Goal: Task Accomplishment & Management: Complete application form

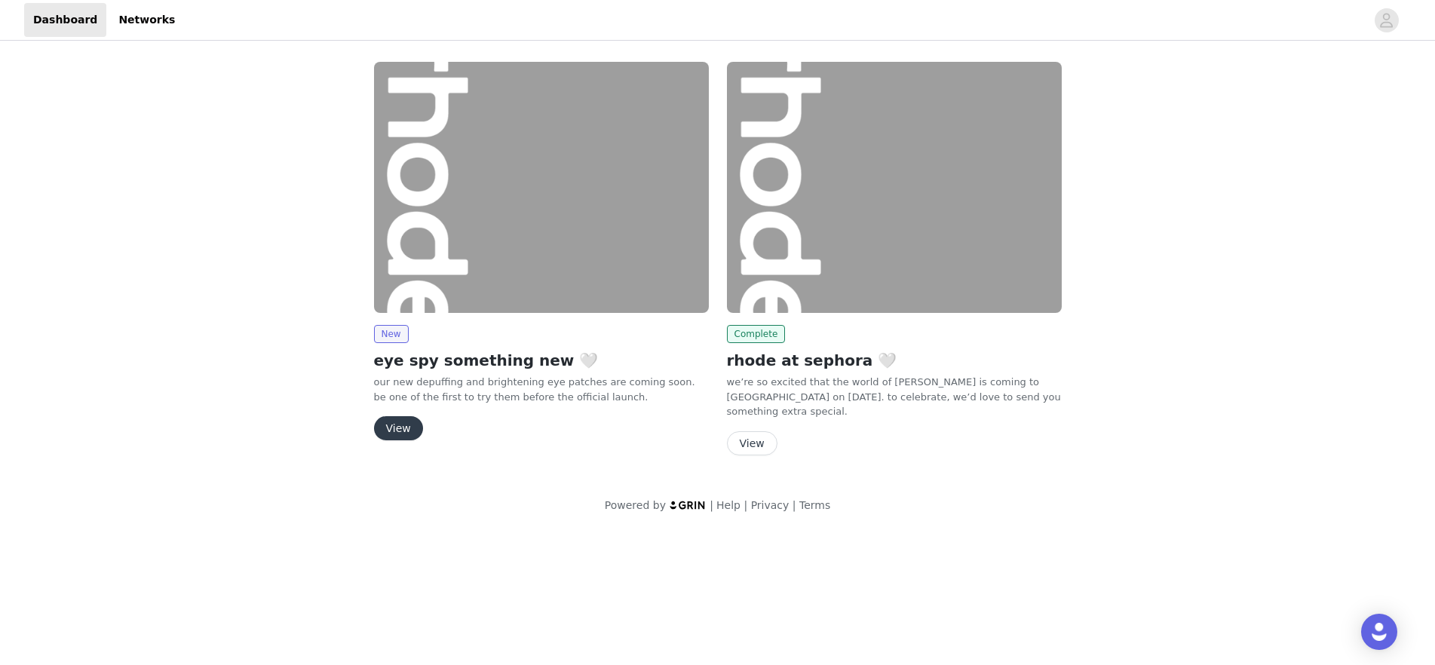
click at [399, 434] on button "View" at bounding box center [398, 428] width 49 height 24
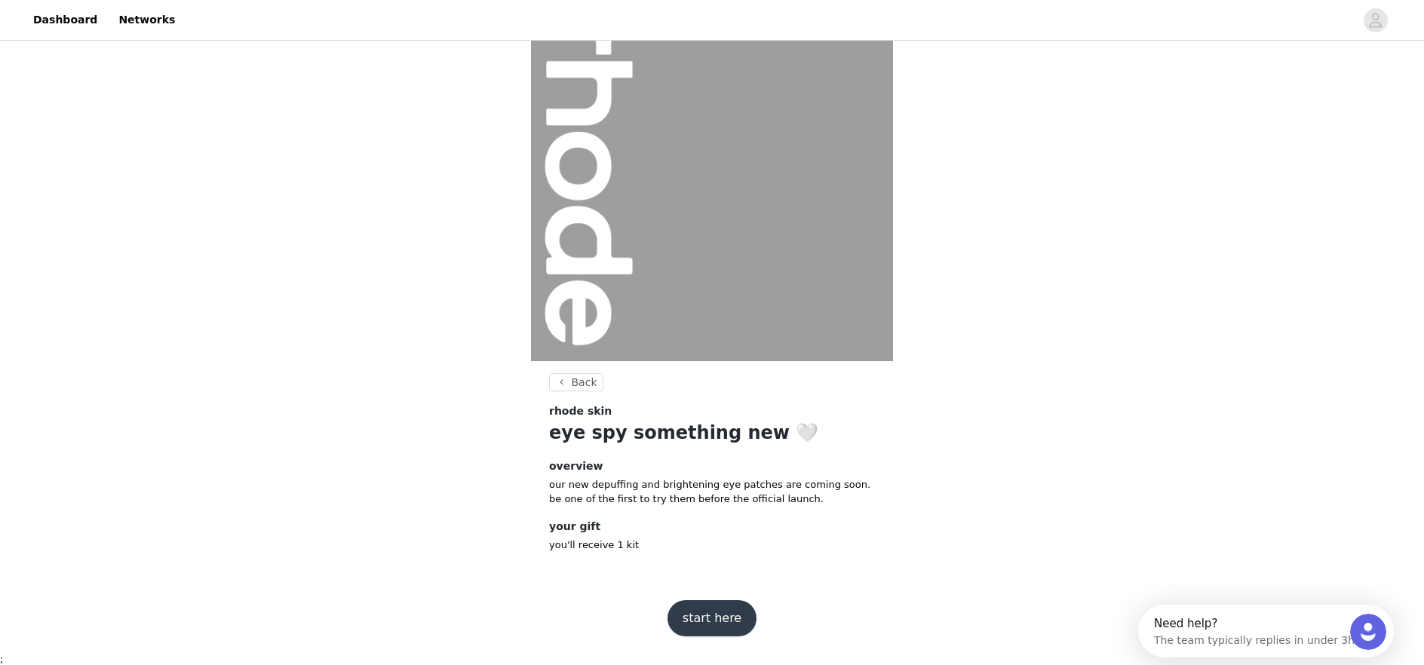
click at [693, 605] on button "start here" at bounding box center [711, 618] width 89 height 36
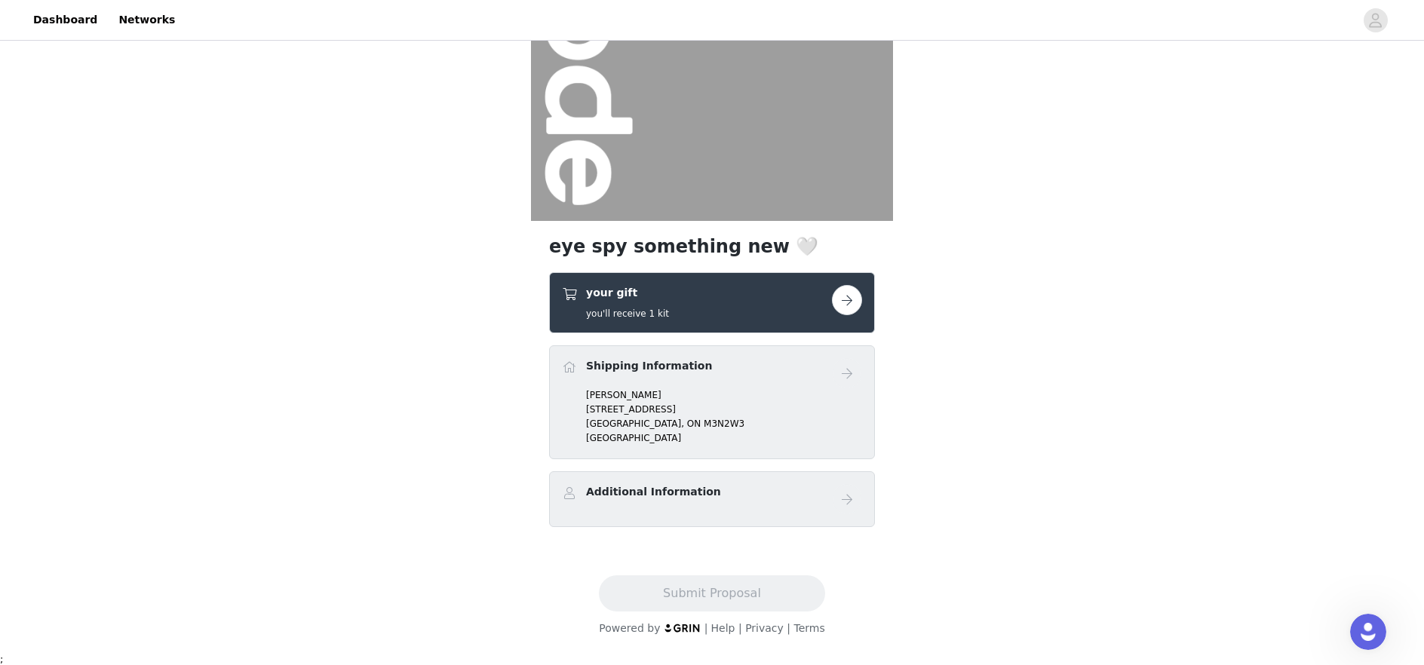
scroll to position [175, 0]
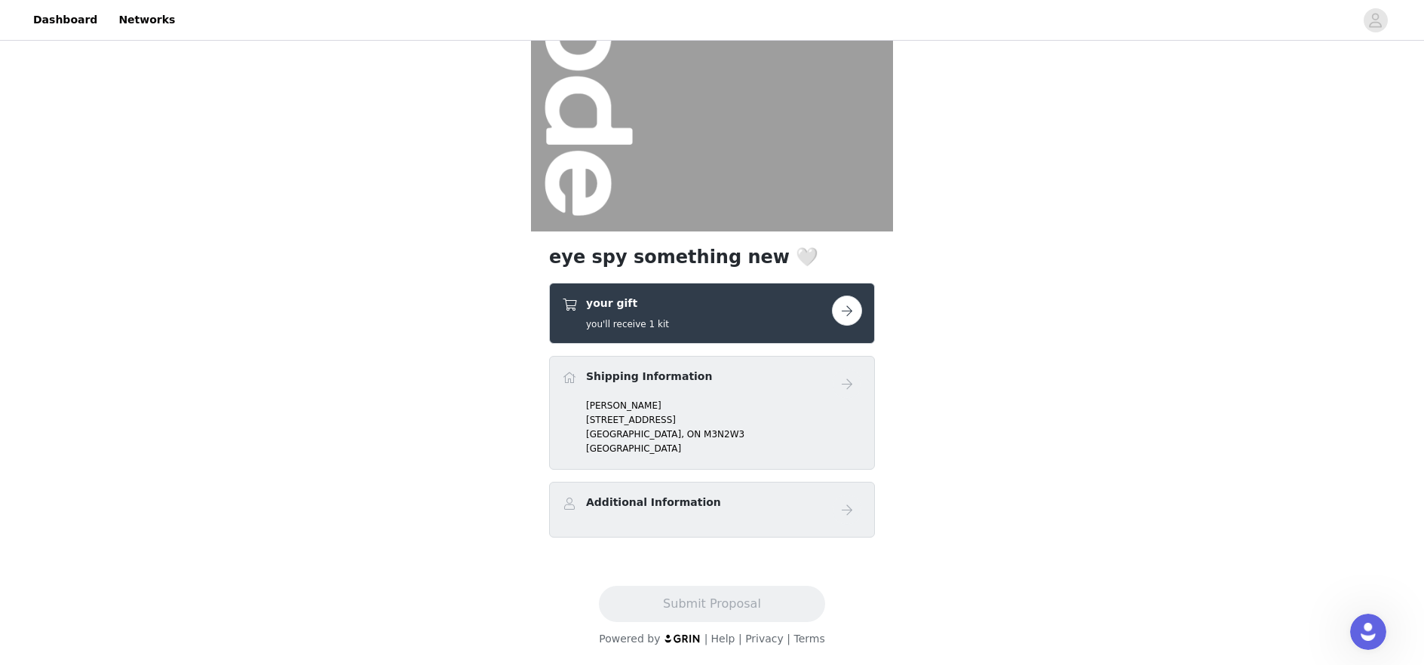
click at [792, 459] on div "Shipping Information [PERSON_NAME] [STREET_ADDRESS]" at bounding box center [712, 413] width 326 height 114
click at [787, 504] on div "Additional Information" at bounding box center [697, 506] width 270 height 22
click at [637, 416] on p "[STREET_ADDRESS]" at bounding box center [724, 420] width 276 height 14
click at [661, 307] on h4 "your gift" at bounding box center [627, 304] width 83 height 16
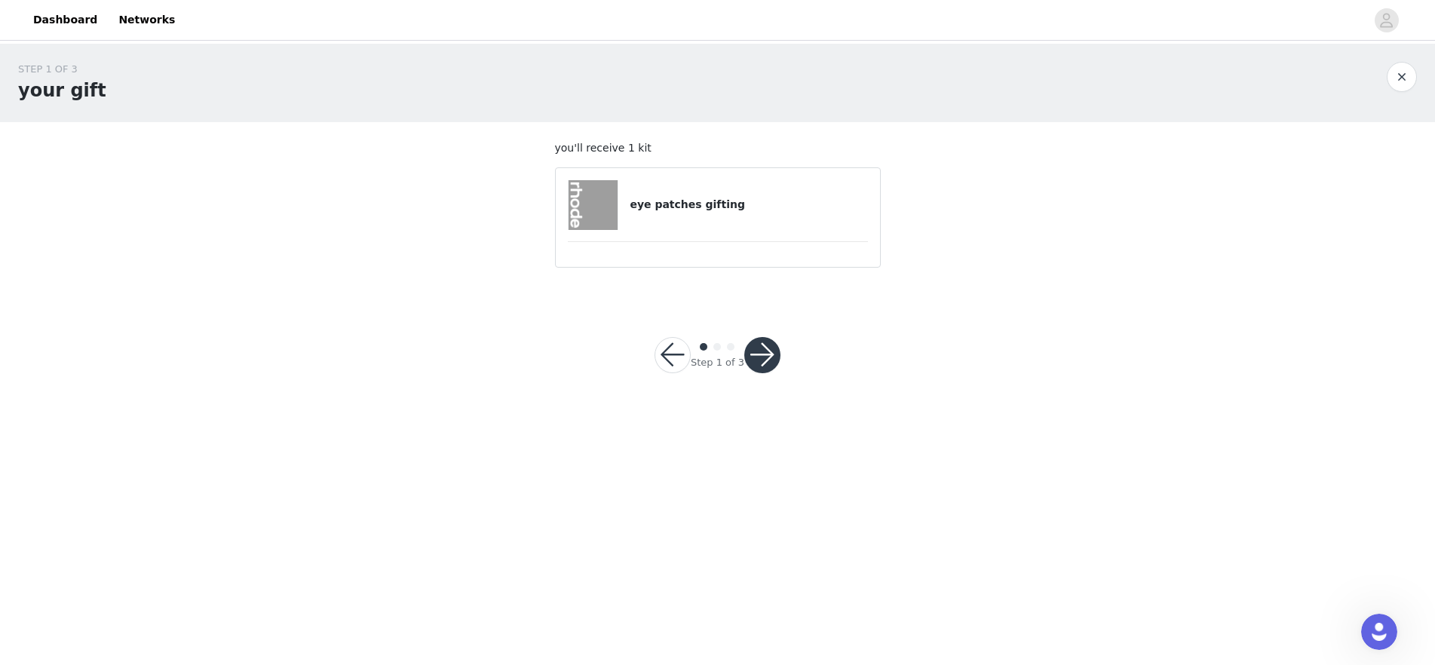
click at [760, 345] on button "button" at bounding box center [762, 355] width 36 height 36
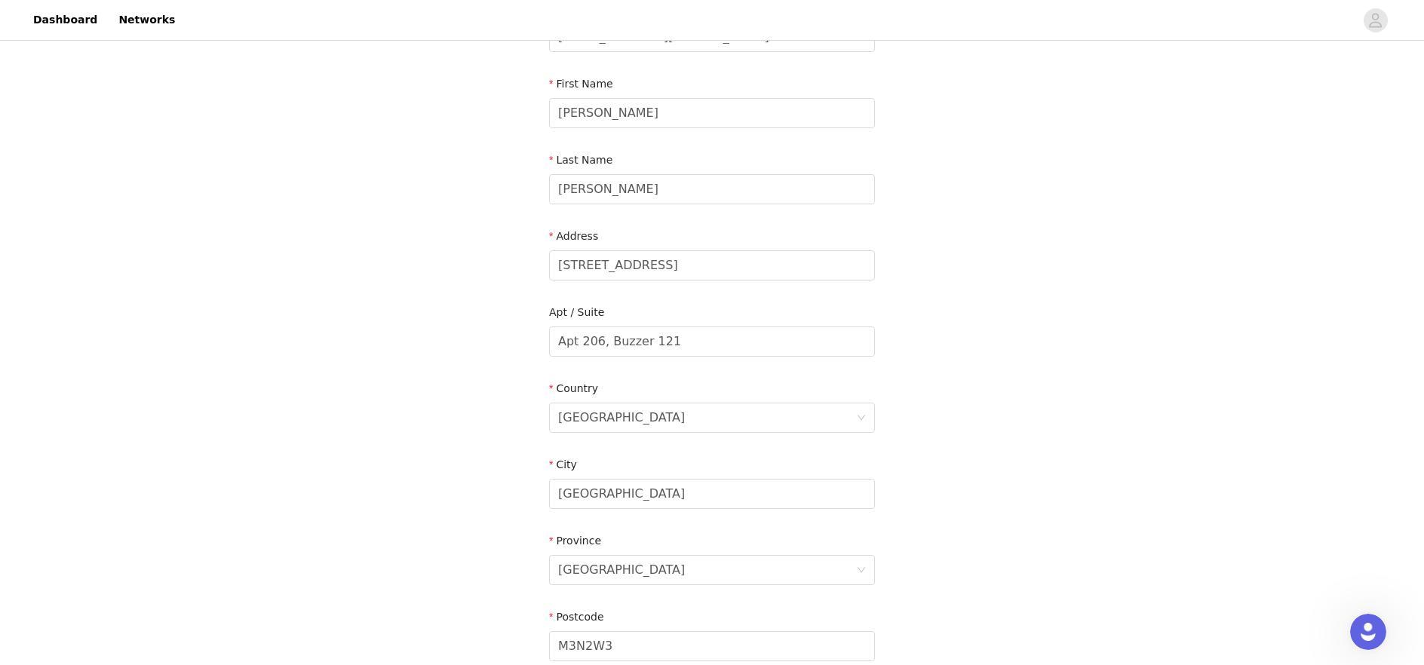
scroll to position [363, 0]
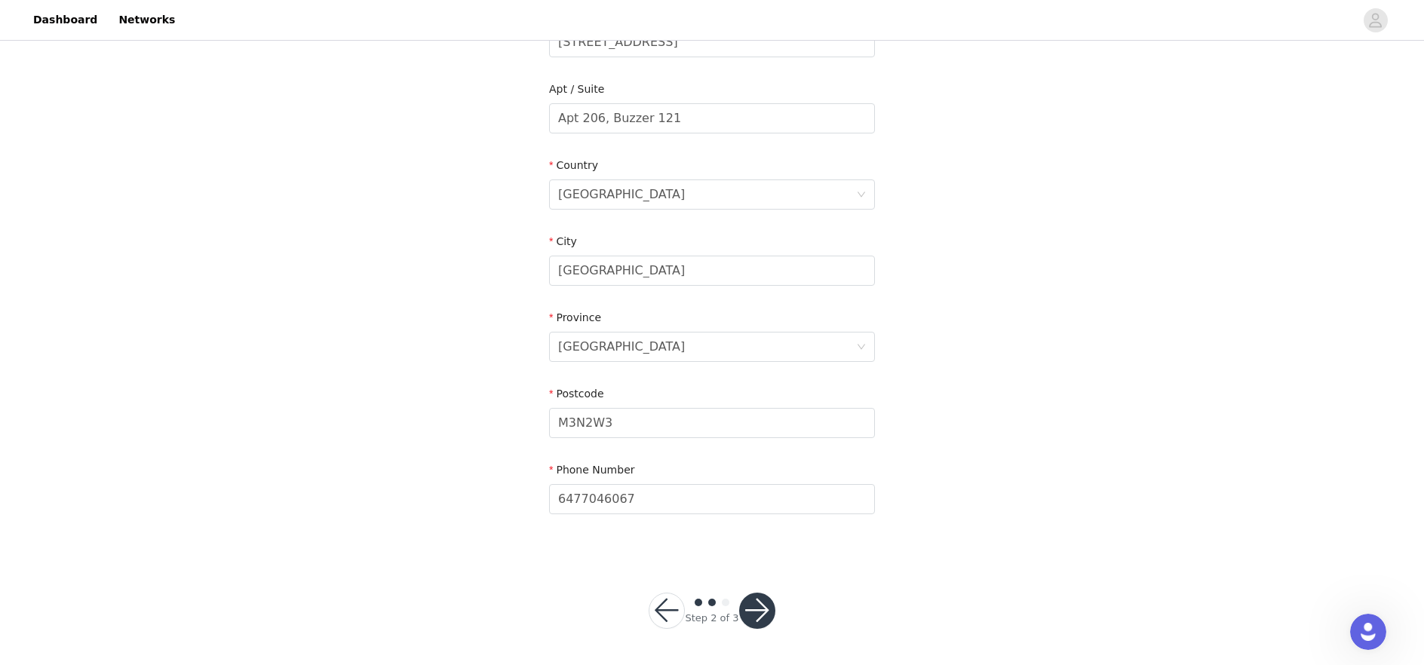
click at [752, 612] on button "button" at bounding box center [757, 611] width 36 height 36
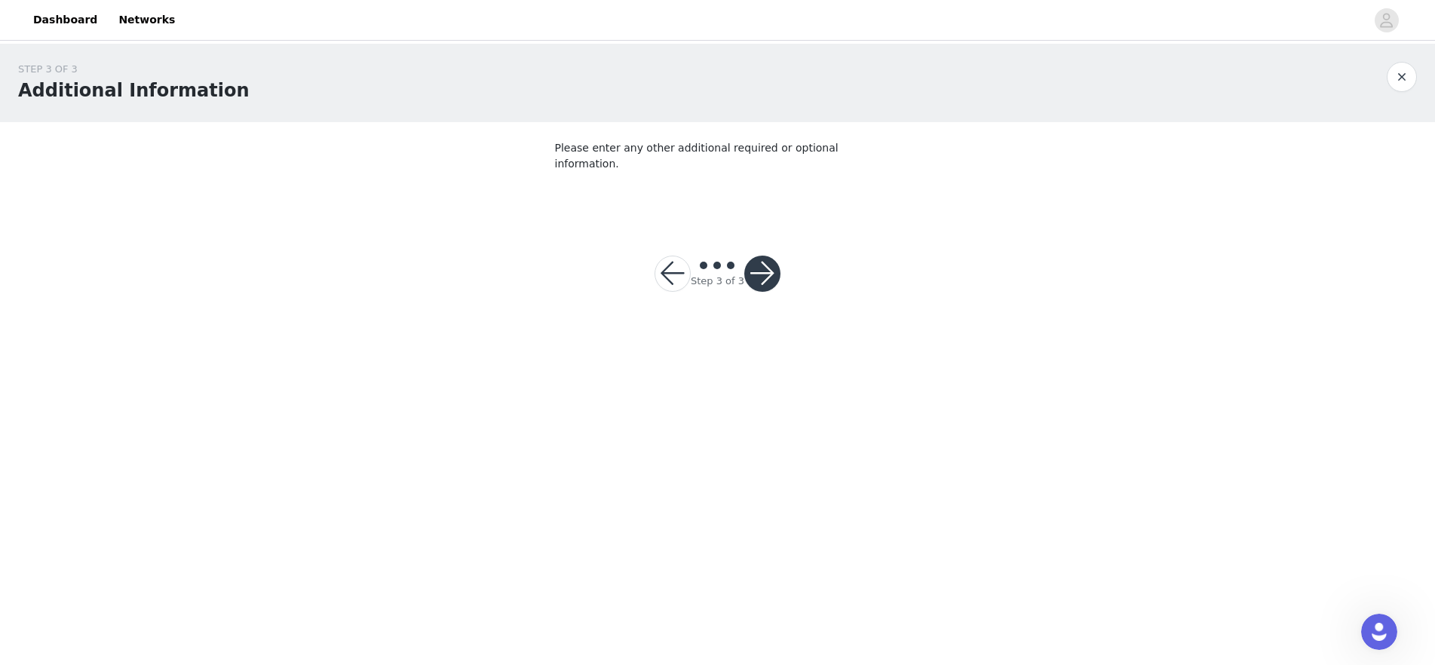
click at [765, 256] on button "button" at bounding box center [762, 274] width 36 height 36
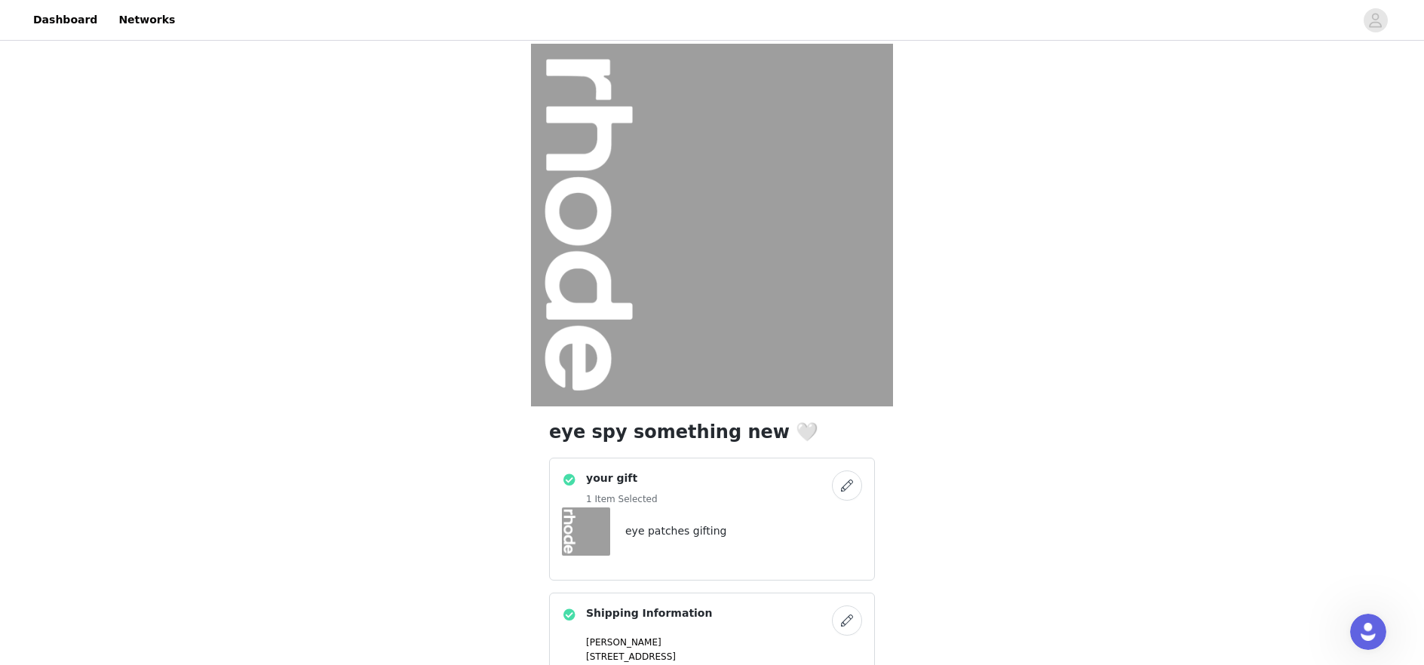
scroll to position [237, 0]
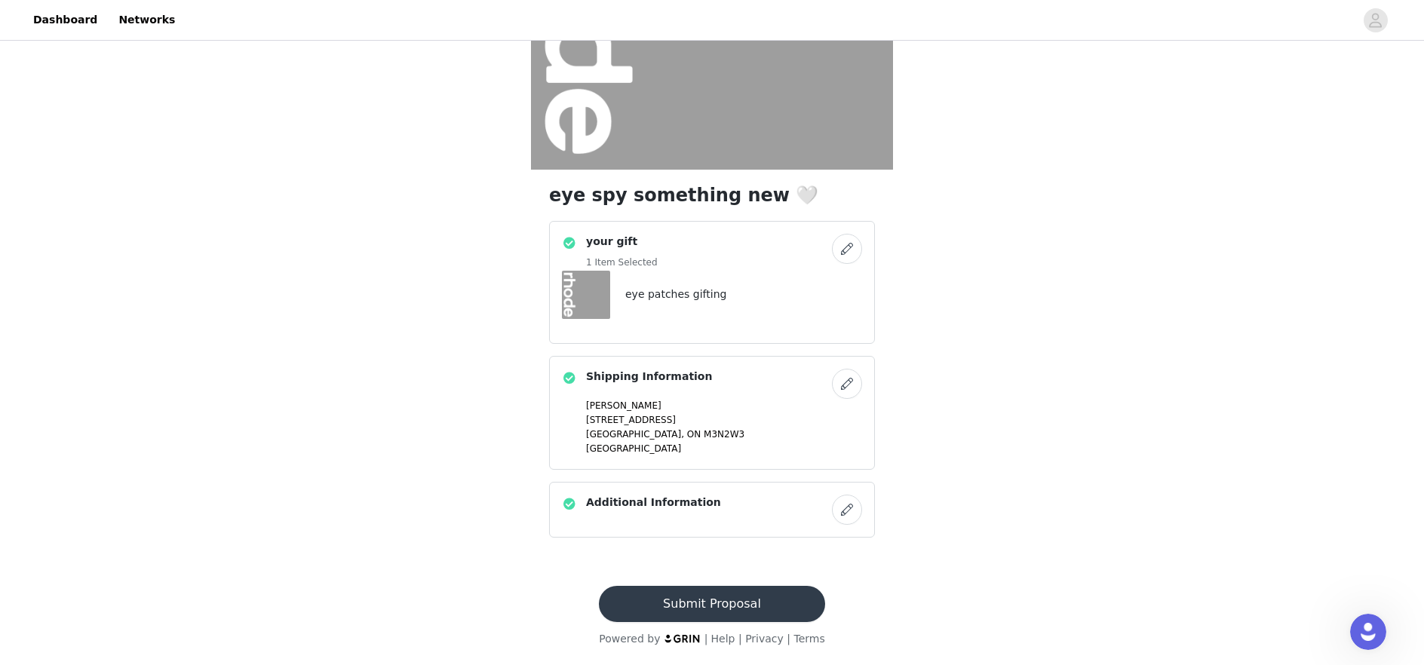
click at [694, 601] on button "Submit Proposal" at bounding box center [711, 604] width 225 height 36
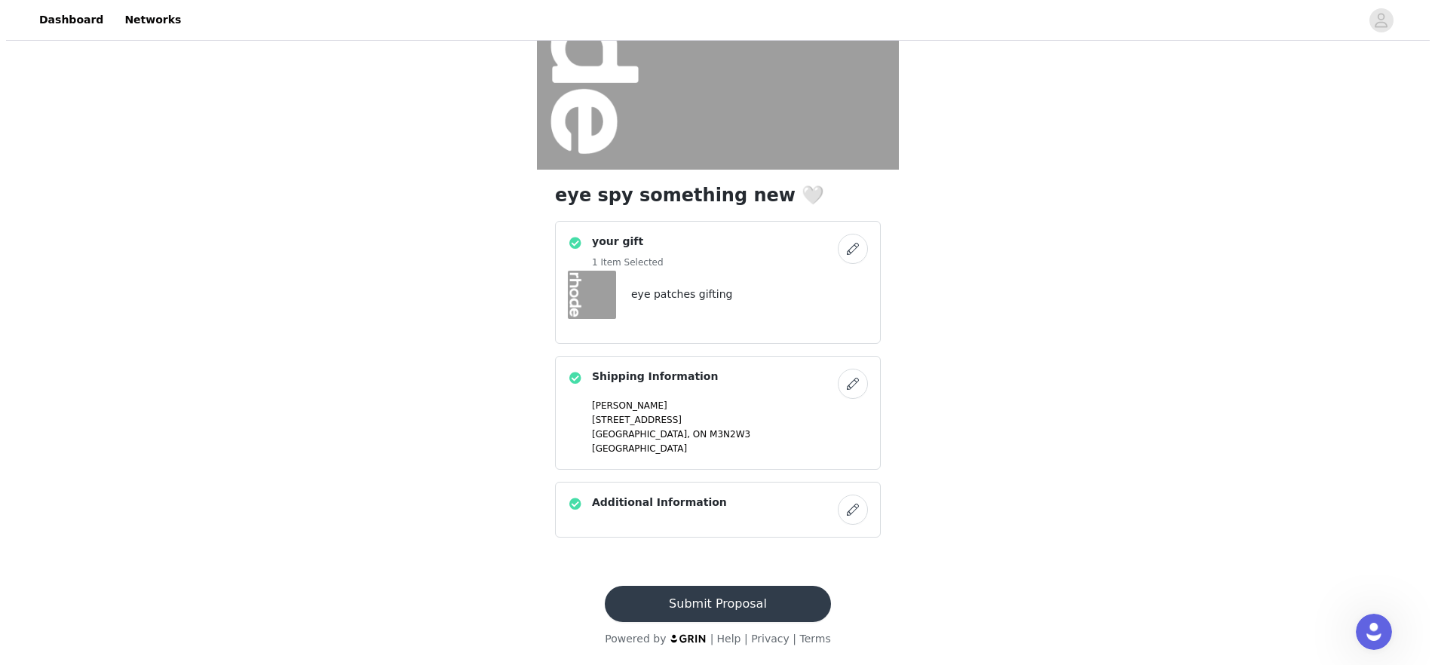
scroll to position [0, 0]
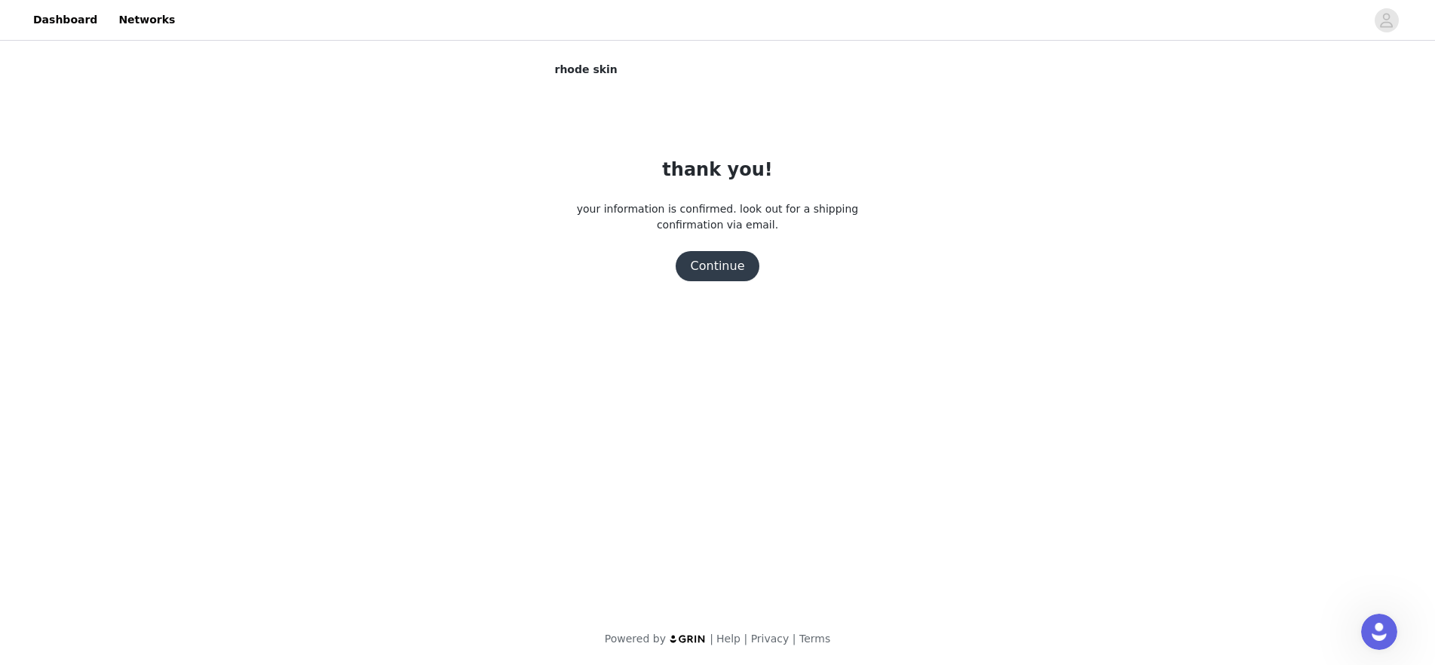
click at [695, 272] on button "Continue" at bounding box center [718, 266] width 84 height 30
